Goal: Information Seeking & Learning: Learn about a topic

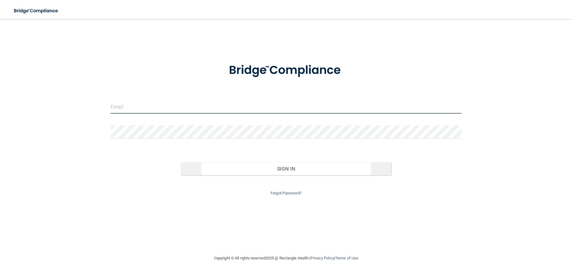
type input "Dynamicdentalil@att.net"
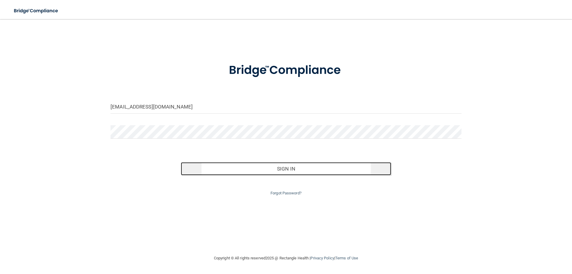
click at [279, 171] on button "Sign In" at bounding box center [286, 168] width 211 height 13
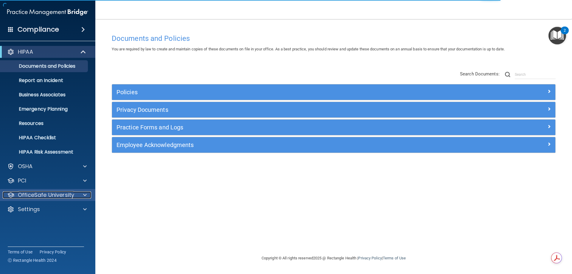
click at [71, 197] on p "OfficeSafe University" at bounding box center [46, 194] width 56 height 7
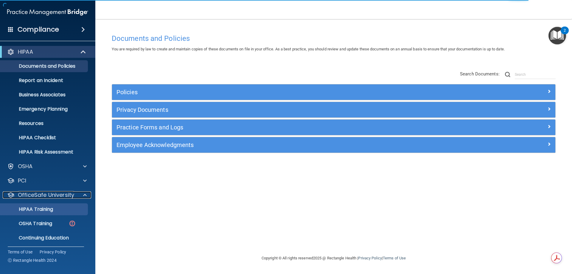
scroll to position [16, 0]
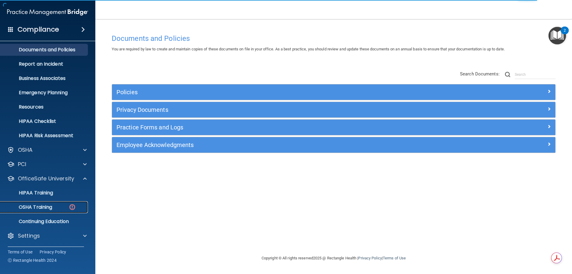
click at [56, 206] on div "OSHA Training" at bounding box center [44, 207] width 81 height 6
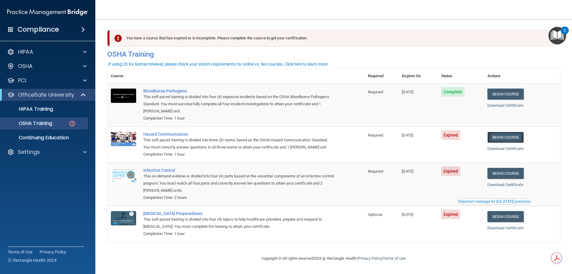
click at [505, 135] on link "Begin Course" at bounding box center [505, 137] width 36 height 11
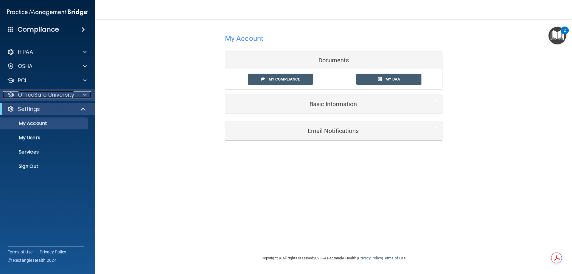
click at [40, 92] on p "OfficeSafe University" at bounding box center [46, 94] width 56 height 7
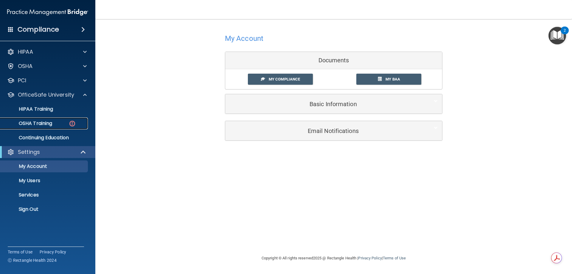
click at [43, 123] on p "OSHA Training" at bounding box center [28, 123] width 48 height 6
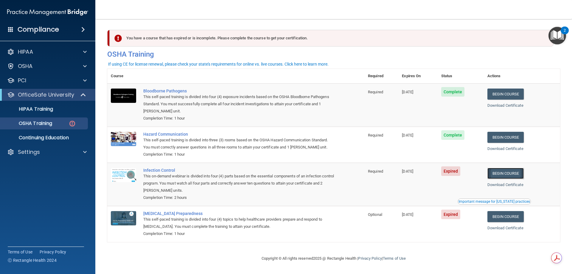
click at [509, 174] on link "Begin Course" at bounding box center [505, 173] width 36 height 11
click at [41, 125] on p "OSHA Training" at bounding box center [28, 123] width 48 height 6
click at [513, 173] on link "Begin Course" at bounding box center [505, 173] width 36 height 11
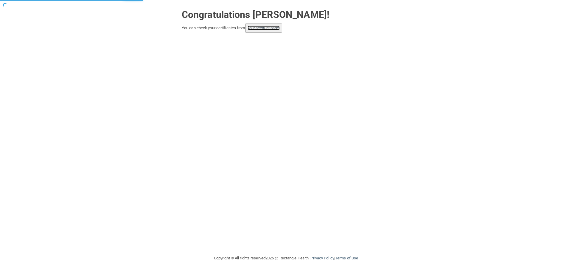
click at [274, 30] on link "your account page!" at bounding box center [264, 28] width 32 height 4
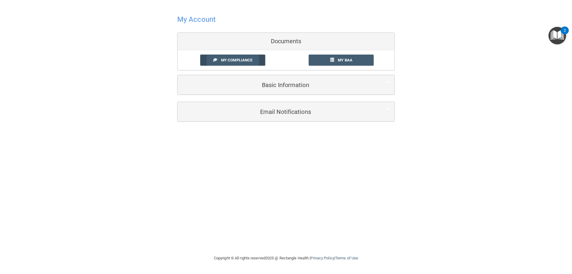
click at [251, 63] on link "My Compliance" at bounding box center [232, 60] width 65 height 11
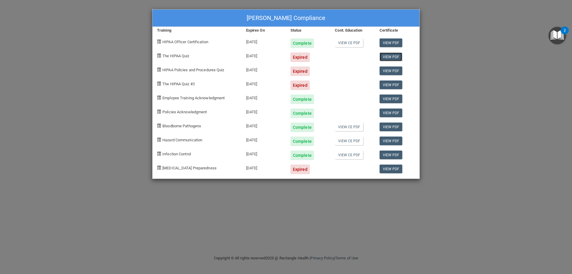
click at [395, 57] on link "View PDF" at bounding box center [391, 56] width 23 height 9
click at [398, 68] on link "View PDF" at bounding box center [391, 70] width 23 height 9
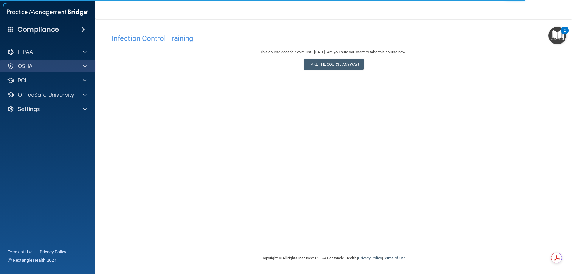
click at [24, 62] on div "OSHA" at bounding box center [48, 66] width 96 height 12
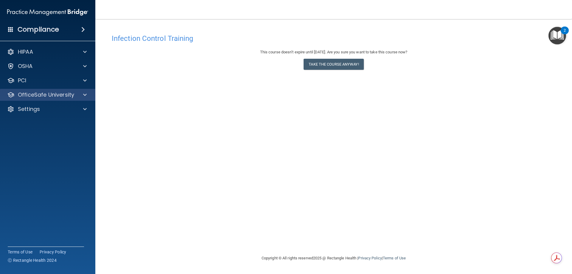
click at [43, 90] on div "OfficeSafe University" at bounding box center [48, 95] width 96 height 12
click at [85, 94] on span at bounding box center [85, 94] width 4 height 7
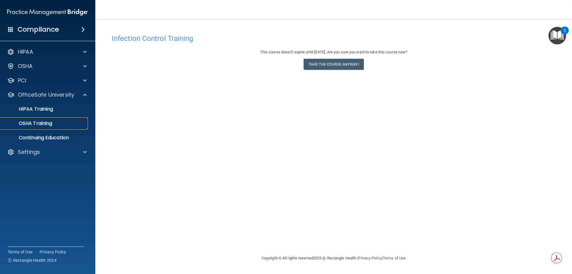
click at [45, 120] on link "OSHA Training" at bounding box center [41, 123] width 94 height 12
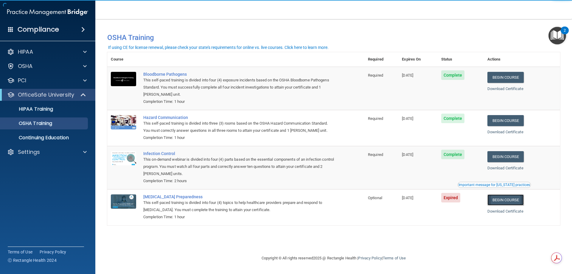
click at [505, 201] on link "Begin Course" at bounding box center [505, 199] width 36 height 11
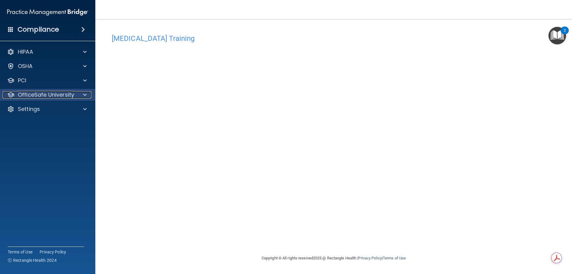
click at [86, 92] on span at bounding box center [85, 94] width 4 height 7
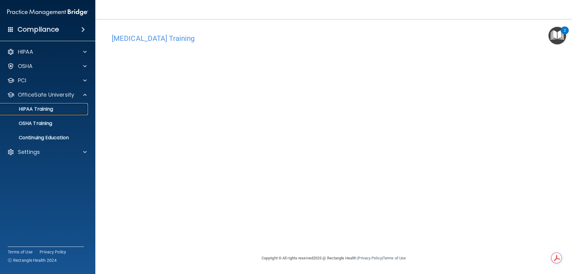
click at [39, 108] on p "HIPAA Training" at bounding box center [28, 109] width 49 height 6
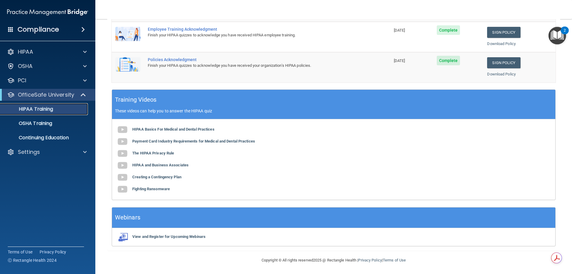
scroll to position [120, 0]
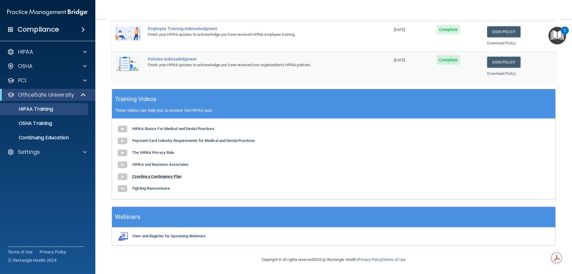
click at [142, 176] on b "Creating a Contingency Plan" at bounding box center [156, 176] width 49 height 4
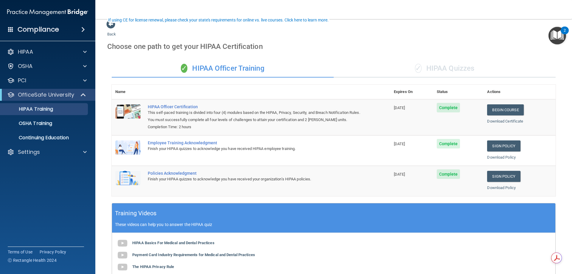
scroll to position [0, 0]
